Goal: Task Accomplishment & Management: Use online tool/utility

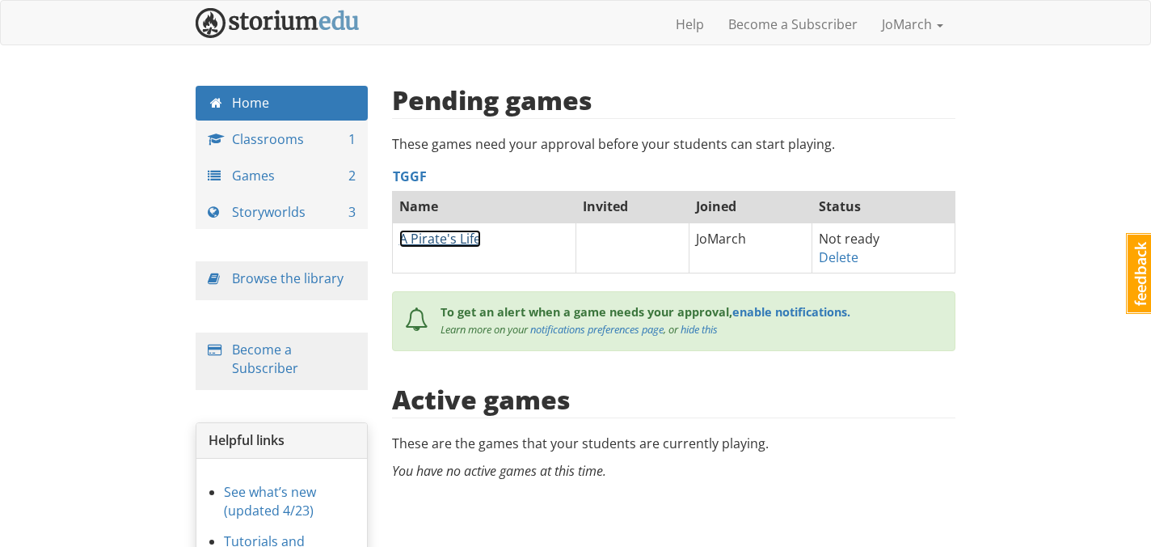
click at [441, 236] on link "A Pirate's Life" at bounding box center [440, 239] width 82 height 18
click at [841, 260] on link "Delete" at bounding box center [839, 257] width 40 height 18
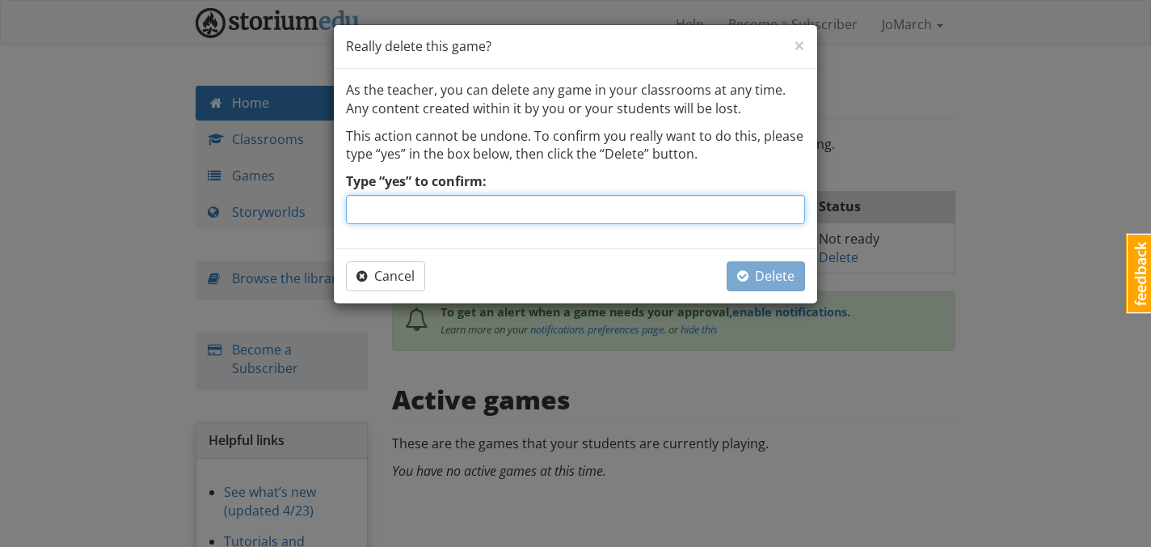
click at [467, 205] on input "Type “yes” to confirm:" at bounding box center [575, 209] width 459 height 29
type input "yes"
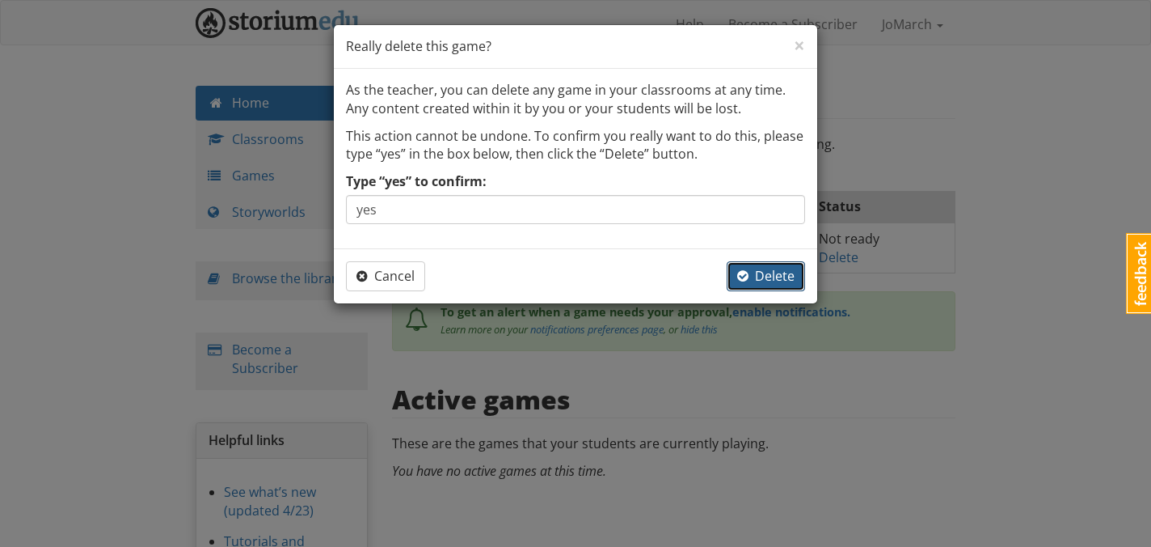
click at [788, 274] on span "Delete" at bounding box center [765, 276] width 57 height 18
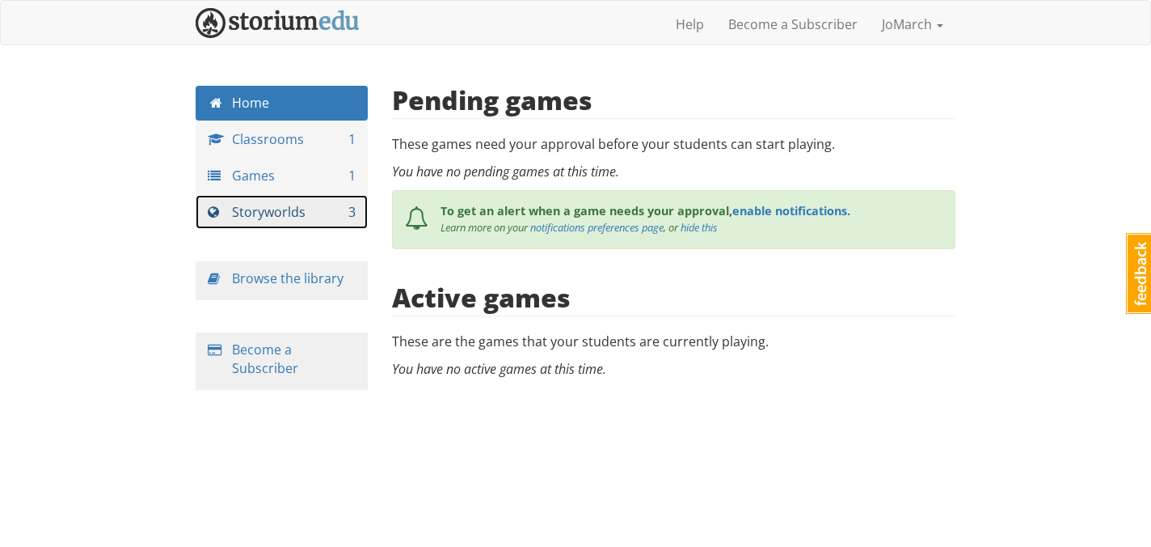
click at [248, 209] on link "Storyworlds 3" at bounding box center [282, 212] width 172 height 35
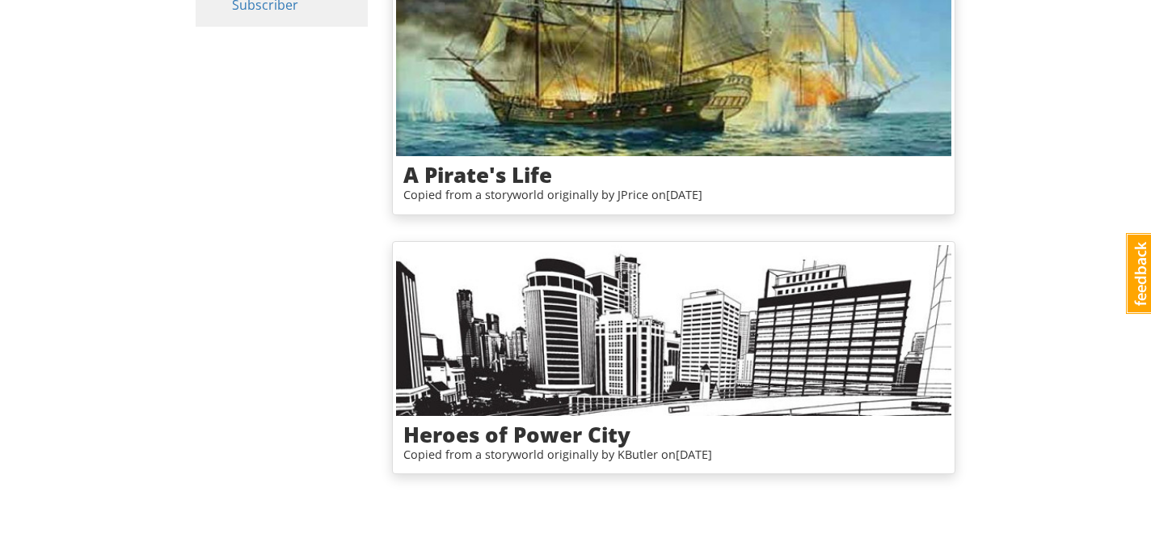
scroll to position [364, 0]
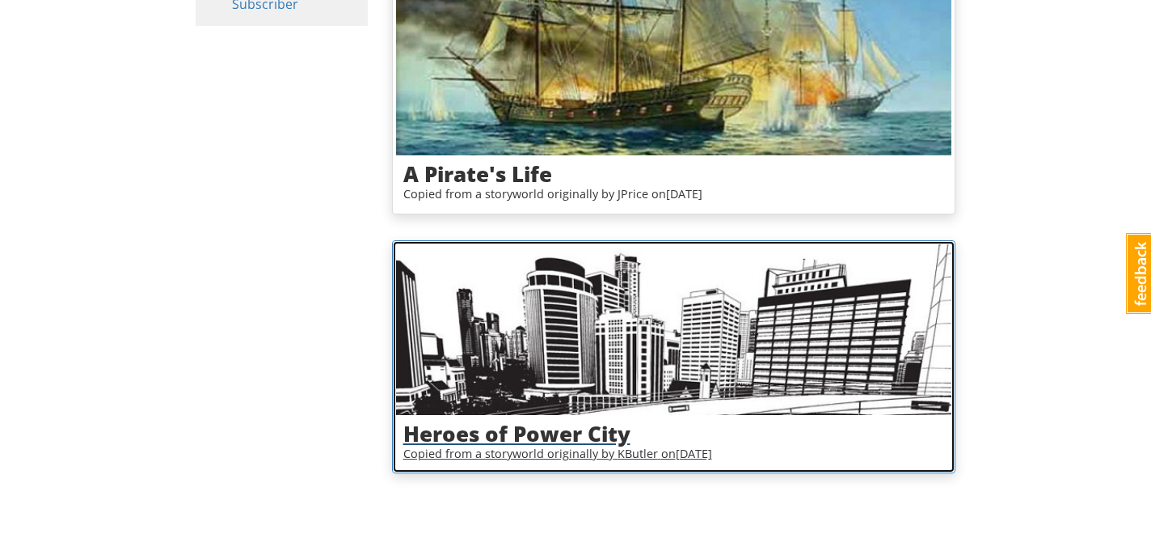
click at [547, 293] on img at bounding box center [674, 329] width 556 height 171
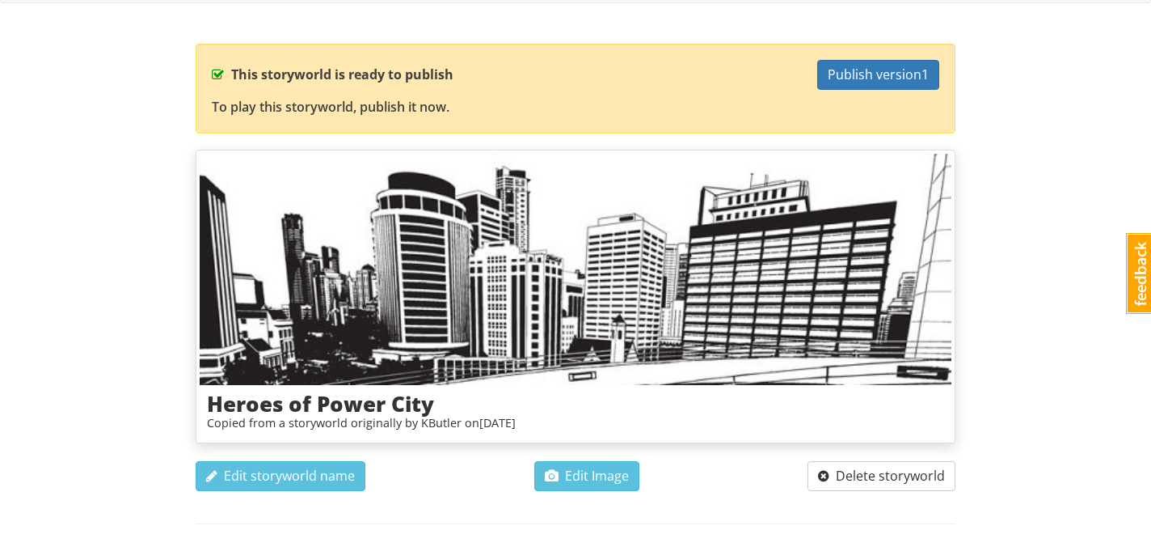
scroll to position [52, 0]
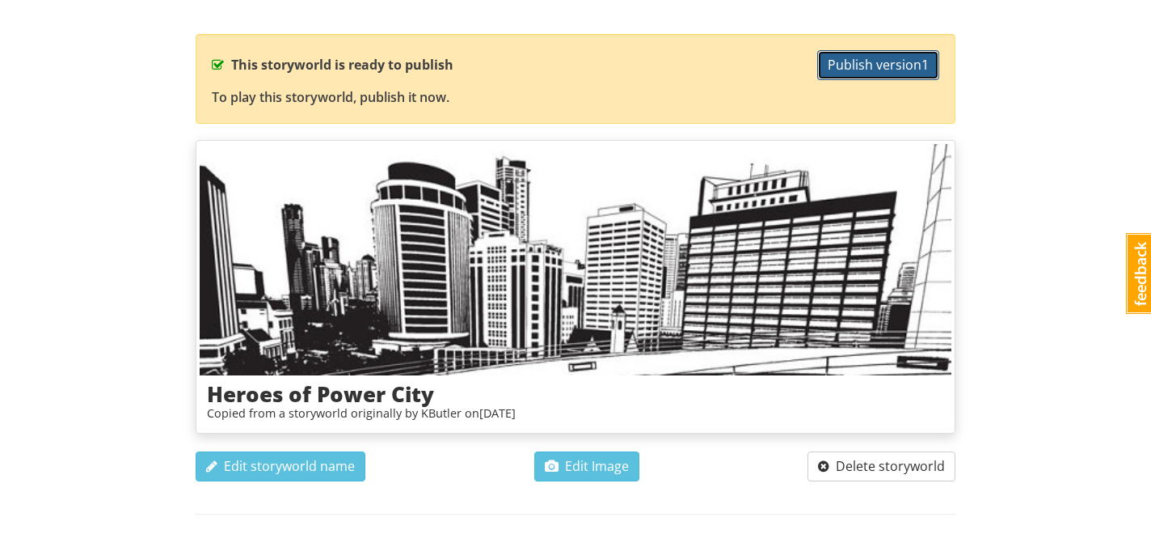
click at [850, 70] on span "Publish version 1" at bounding box center [878, 65] width 101 height 18
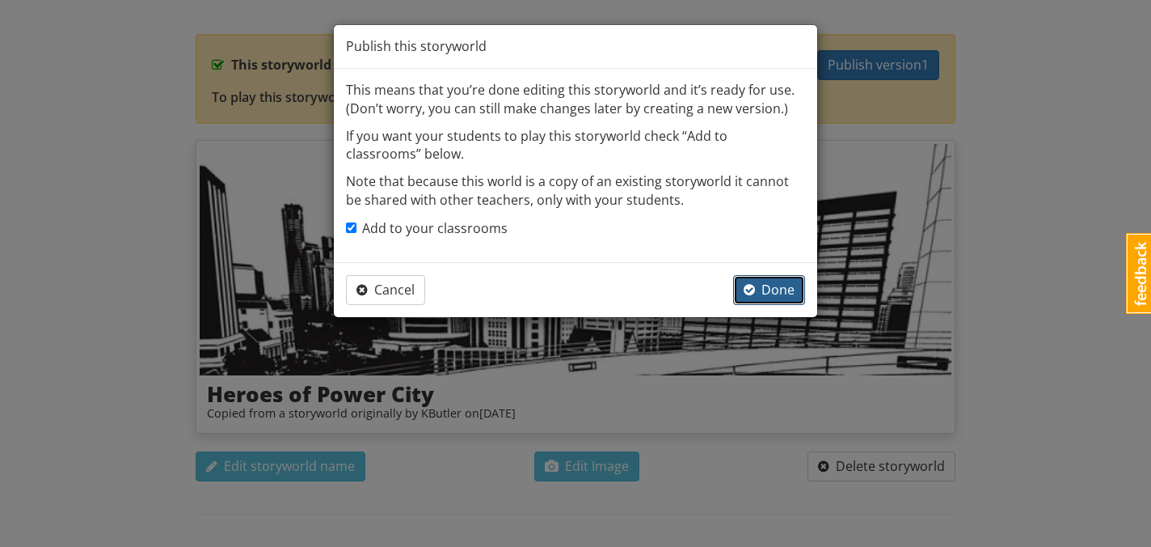
click at [762, 291] on span "Done" at bounding box center [769, 290] width 51 height 18
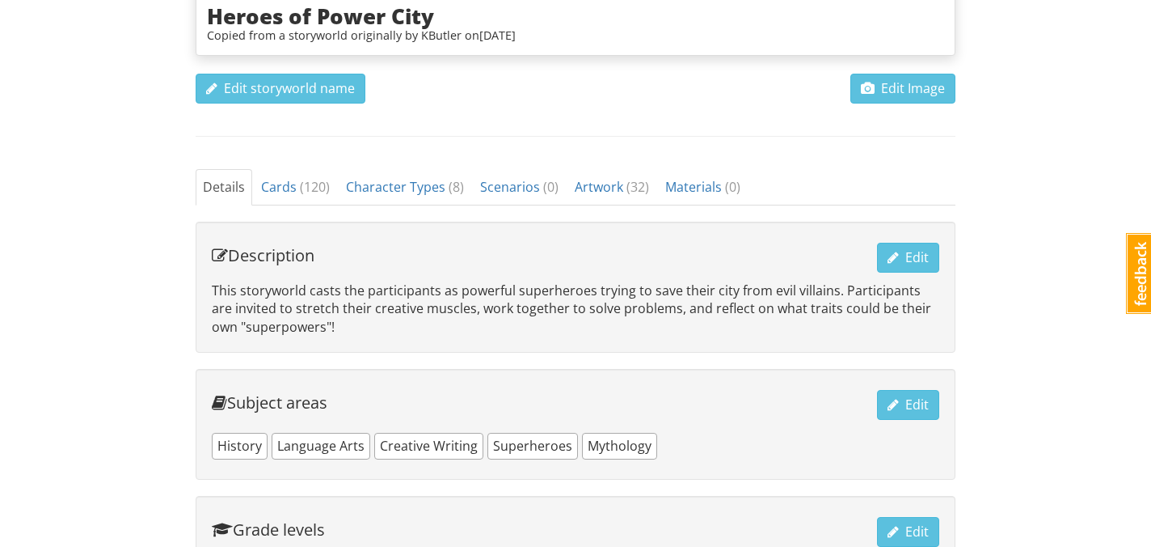
scroll to position [484, 0]
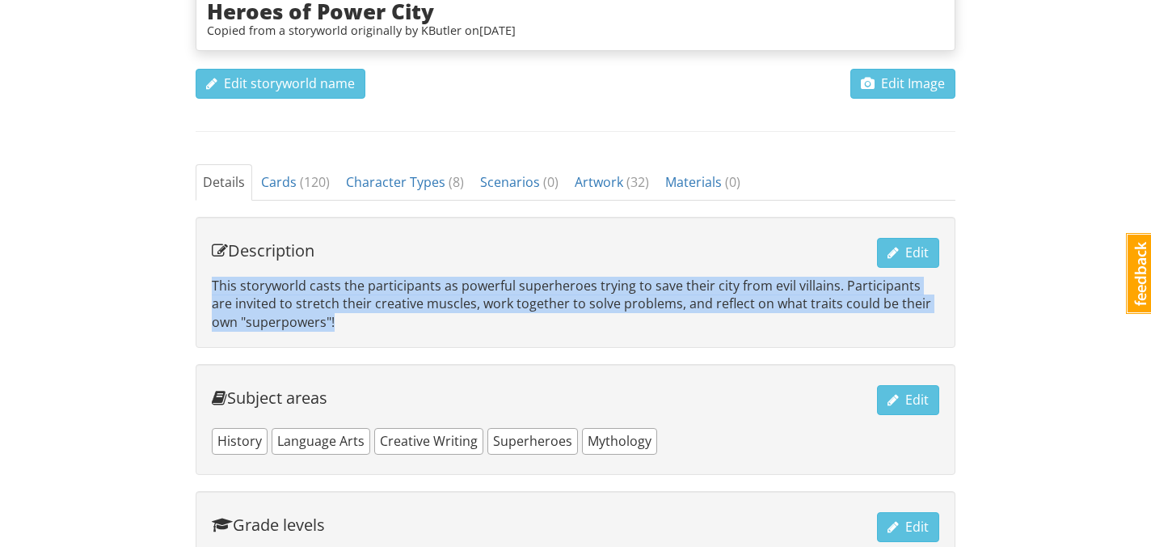
drag, startPoint x: 213, startPoint y: 285, endPoint x: 341, endPoint y: 326, distance: 135.0
click at [341, 326] on p "This storyworld casts the participants as powerful superheroes trying to save t…" at bounding box center [576, 305] width 728 height 56
copy p "This storyworld casts the participants as powerful superheroes trying to save t…"
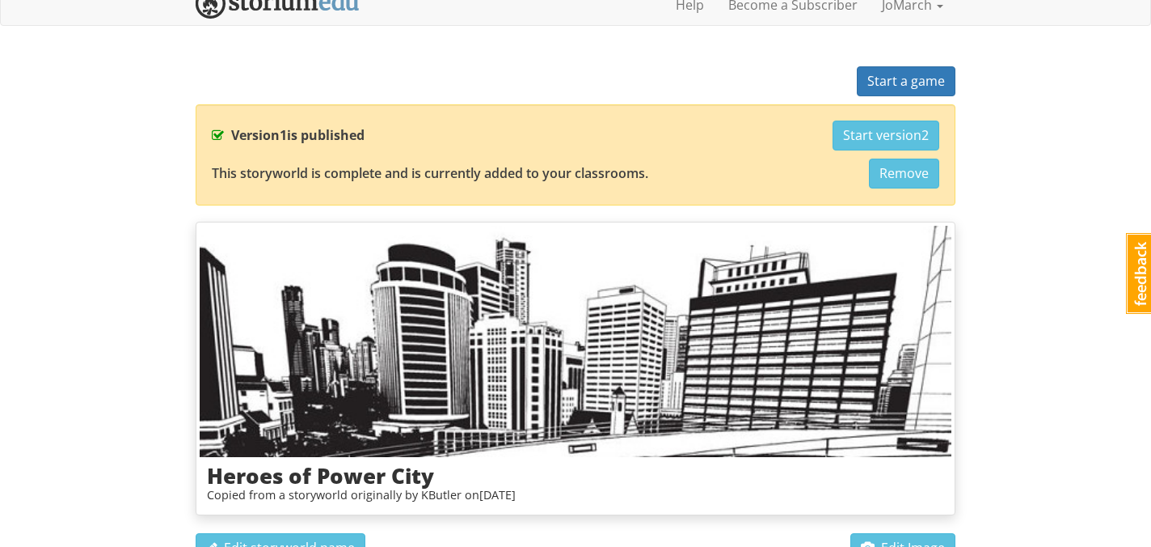
scroll to position [0, 0]
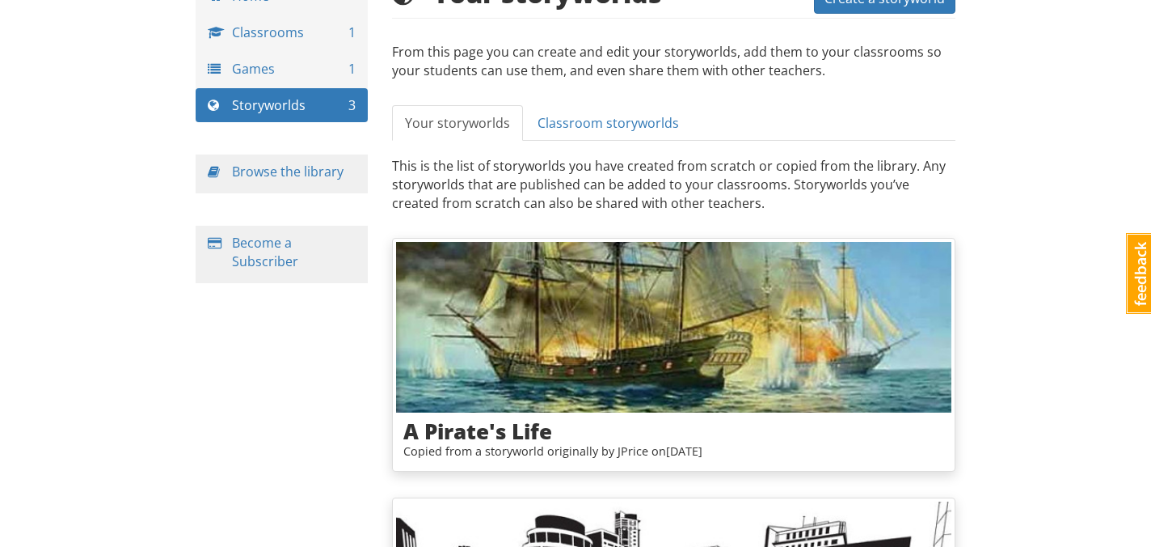
scroll to position [6, 0]
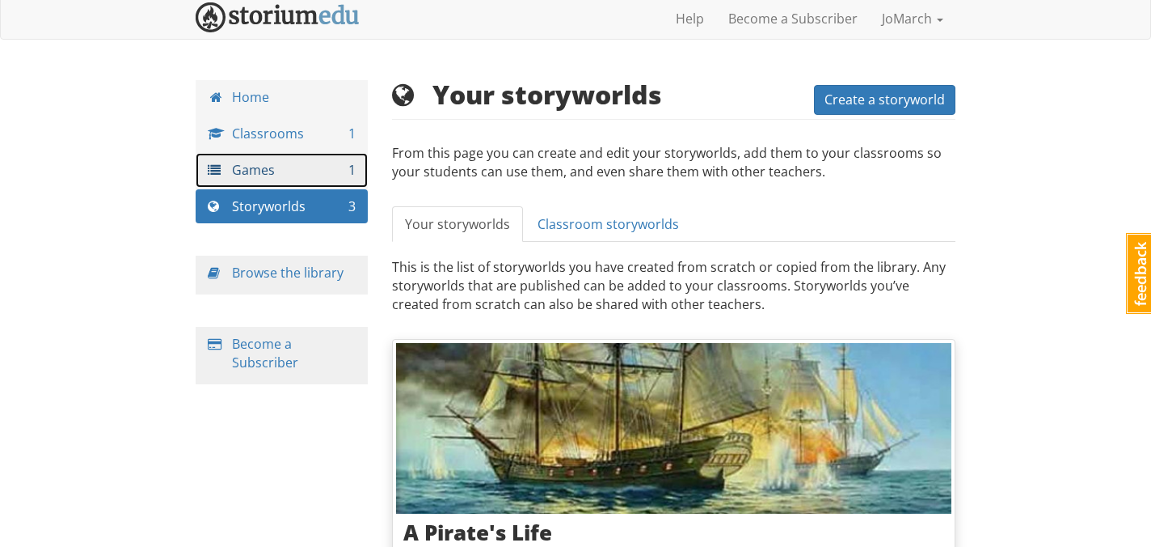
click at [322, 171] on link "Games 1" at bounding box center [282, 170] width 172 height 35
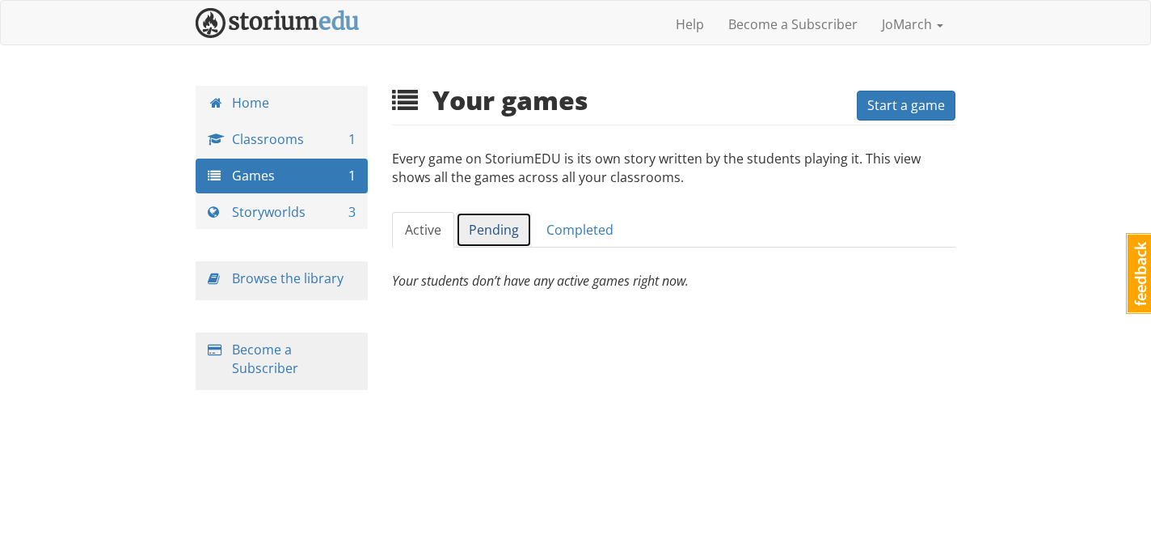
click at [481, 230] on link "Pending" at bounding box center [494, 230] width 76 height 36
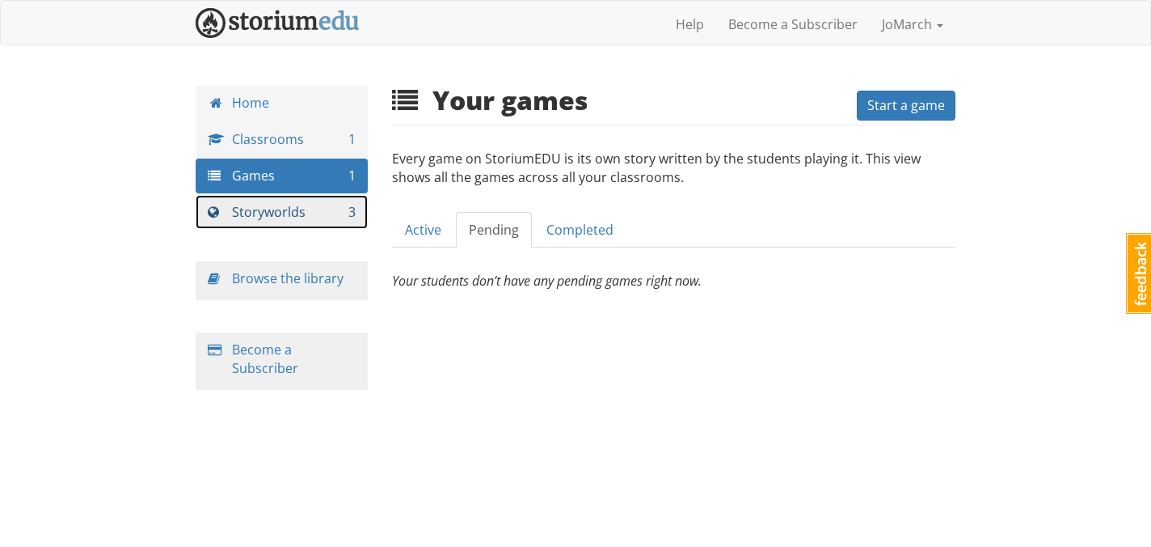
click at [304, 204] on link "Storyworlds 3" at bounding box center [282, 212] width 172 height 35
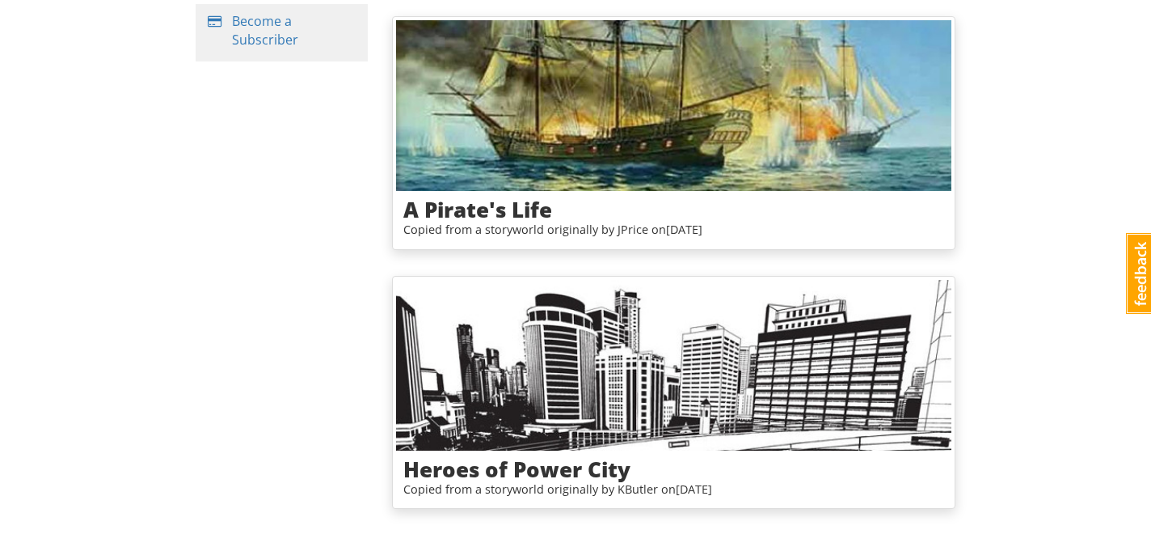
scroll to position [364, 0]
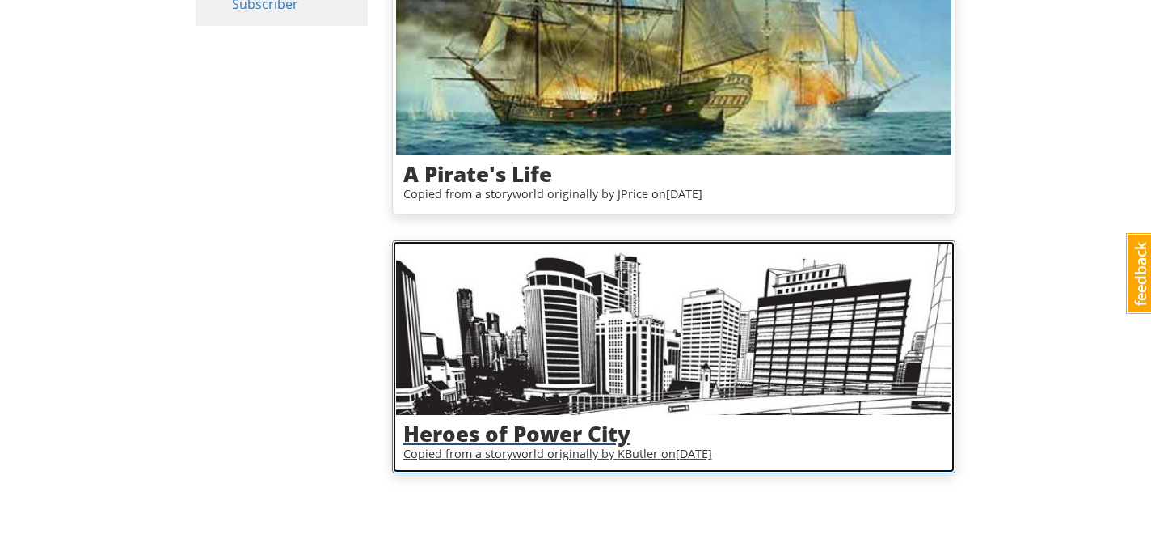
click at [513, 430] on h3 "Heroes of Power City" at bounding box center [674, 433] width 542 height 23
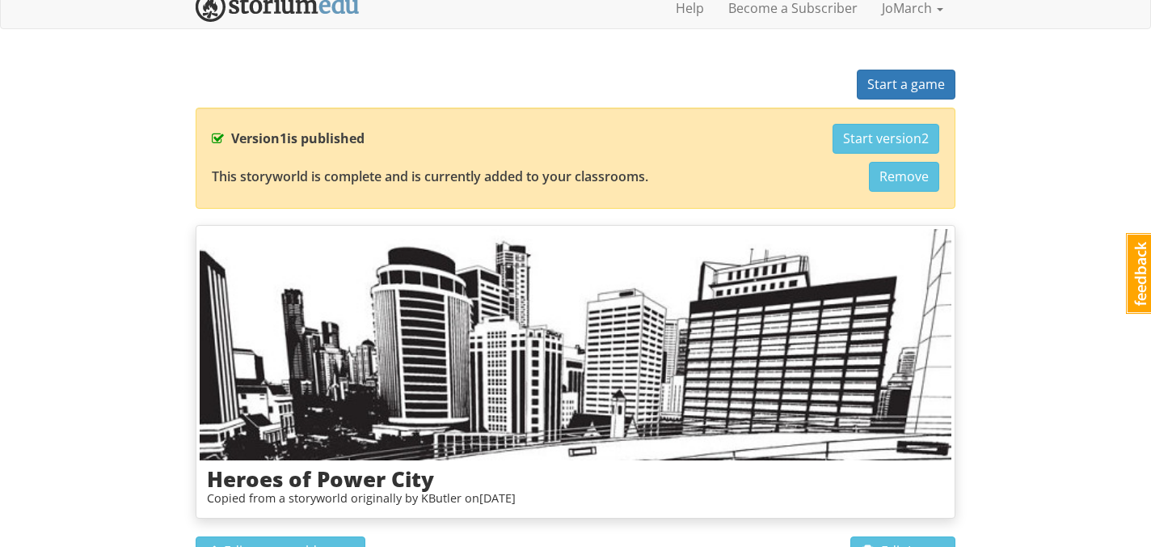
scroll to position [15, 0]
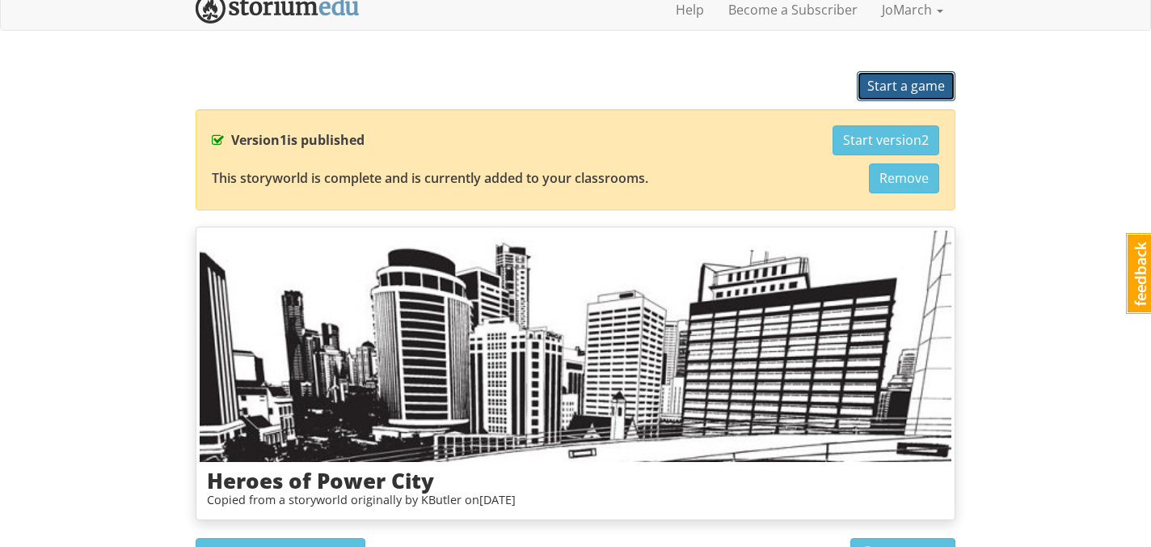
click at [911, 84] on span "Start a game" at bounding box center [907, 86] width 78 height 18
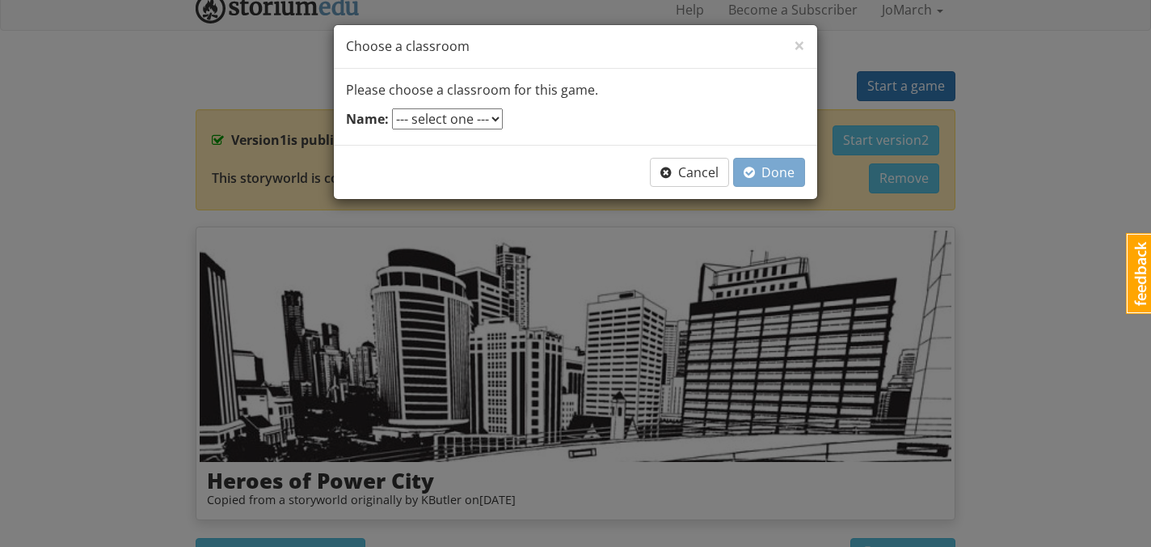
click at [479, 119] on select "--- select one --- TGGF" at bounding box center [447, 118] width 111 height 21
select select "tfqygs"
click at [392, 108] on select "--- select one --- TGGF" at bounding box center [447, 118] width 111 height 21
click at [766, 167] on span "Done" at bounding box center [769, 172] width 51 height 18
